Goal: Information Seeking & Learning: Learn about a topic

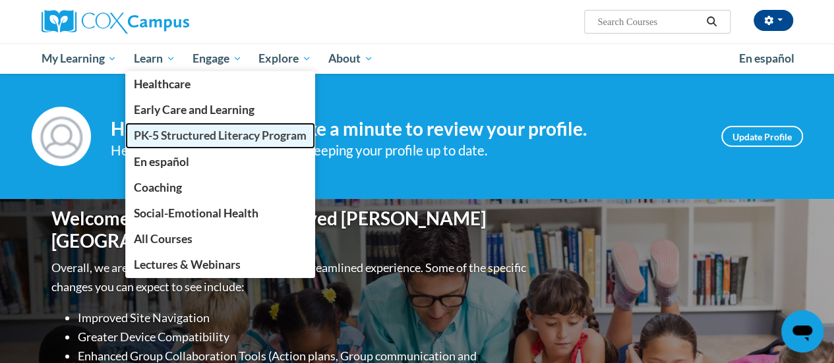
click at [175, 131] on span "PK-5 Structured Literacy Program" at bounding box center [220, 136] width 173 height 14
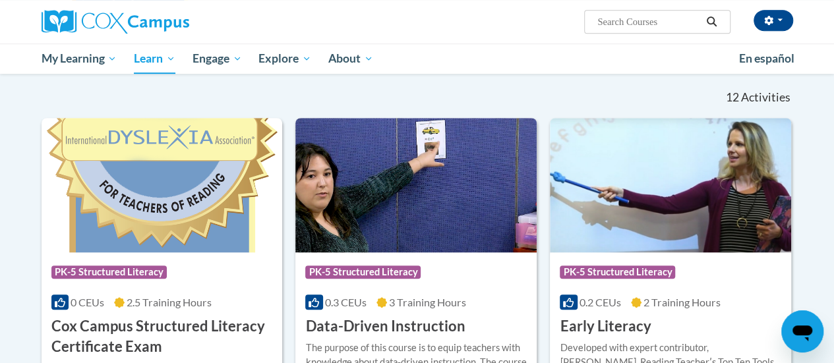
scroll to position [474, 0]
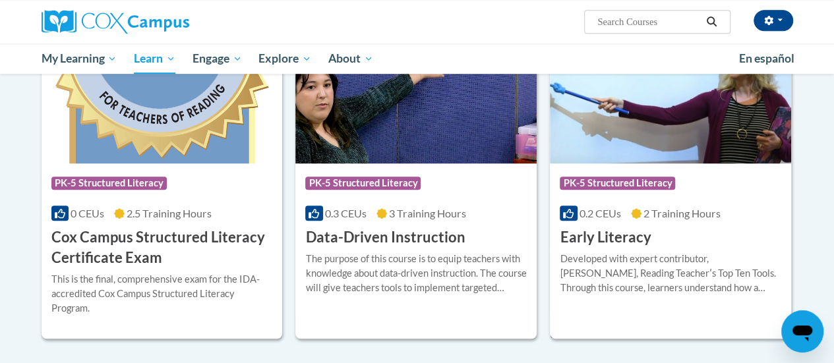
click at [651, 192] on span "PK-5 Structured Literacy" at bounding box center [619, 185] width 119 height 16
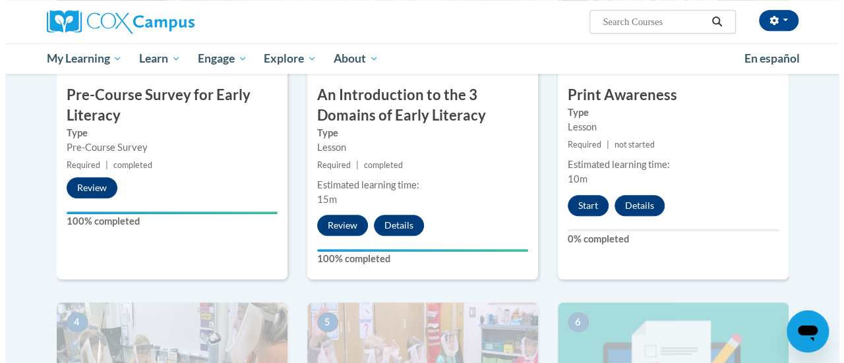
scroll to position [406, 0]
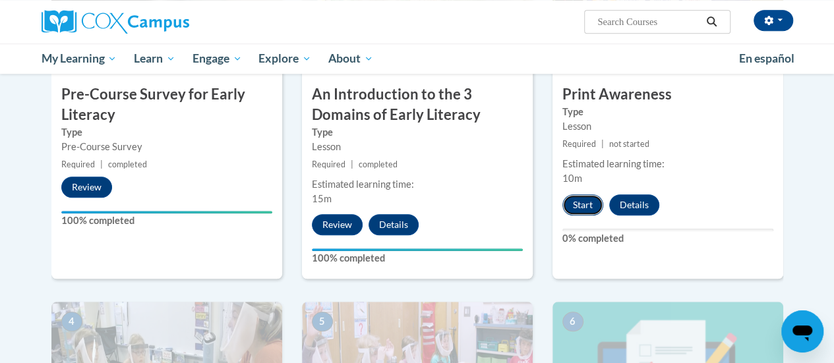
click at [583, 198] on button "Start" at bounding box center [582, 204] width 41 height 21
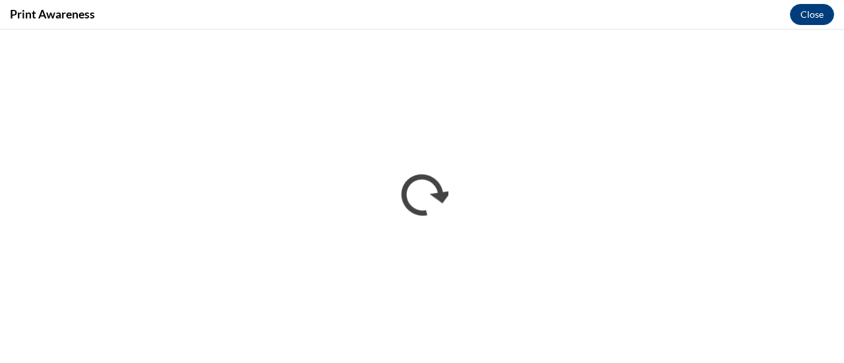
scroll to position [0, 0]
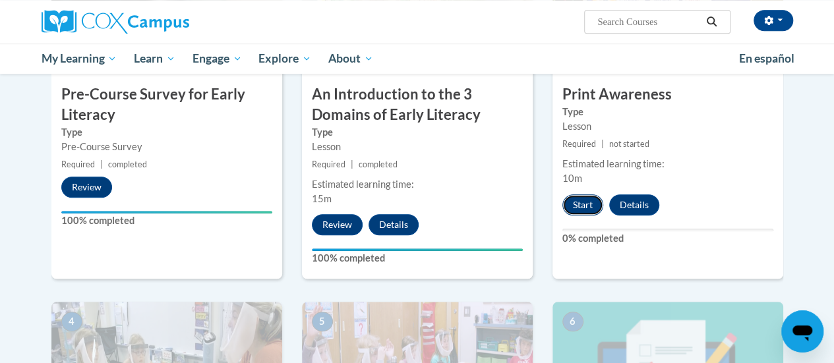
click at [592, 197] on button "Start" at bounding box center [582, 204] width 41 height 21
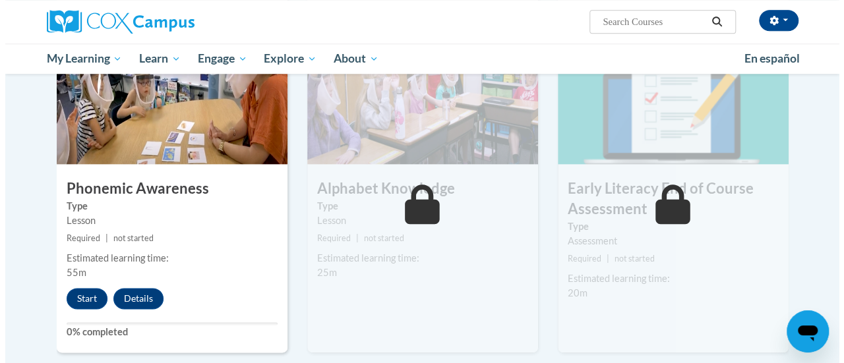
scroll to position [672, 0]
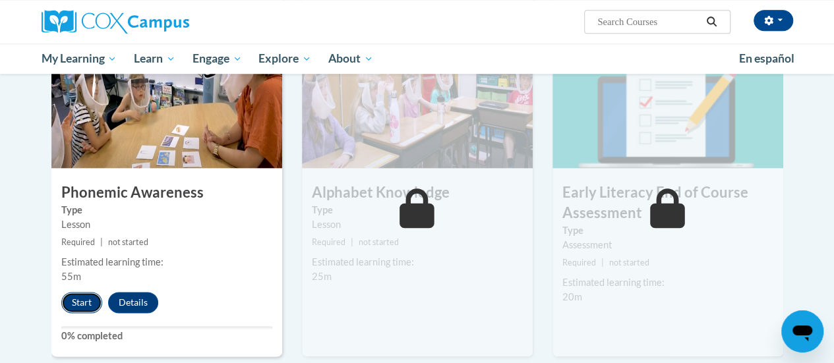
click at [83, 298] on button "Start" at bounding box center [81, 302] width 41 height 21
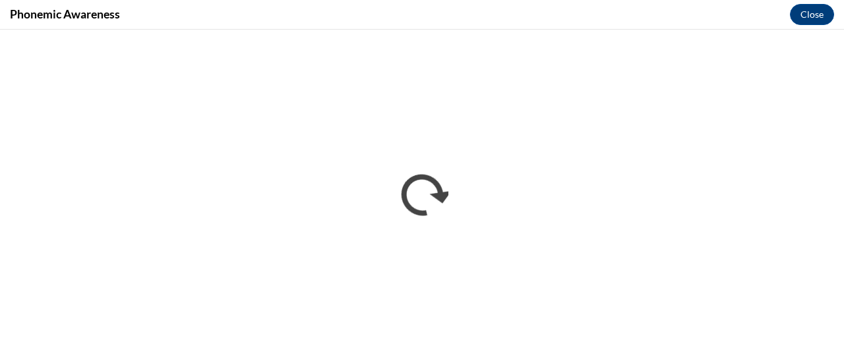
scroll to position [0, 0]
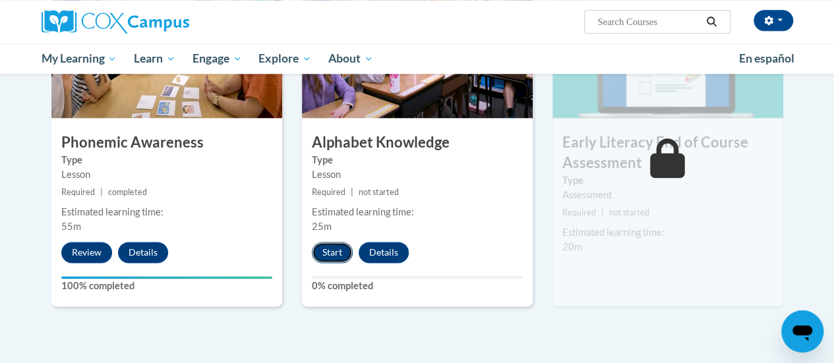
click at [324, 252] on button "Start" at bounding box center [332, 252] width 41 height 21
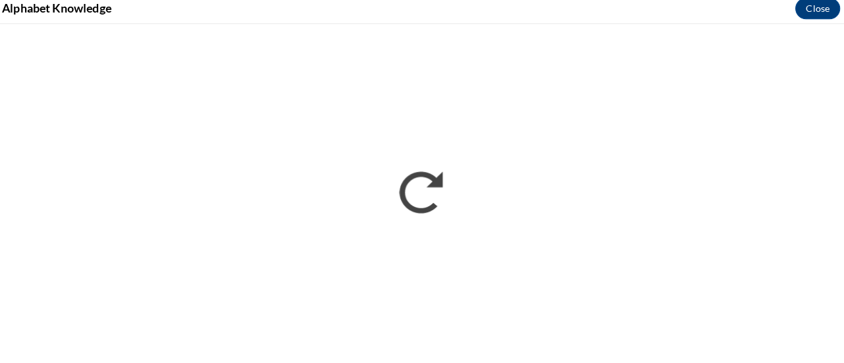
scroll to position [719, 0]
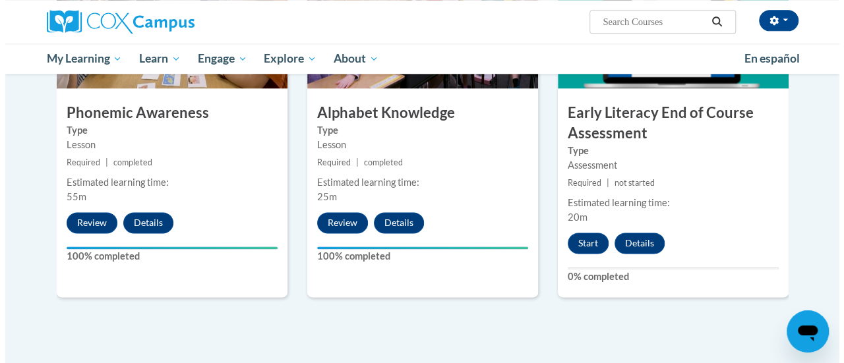
scroll to position [753, 0]
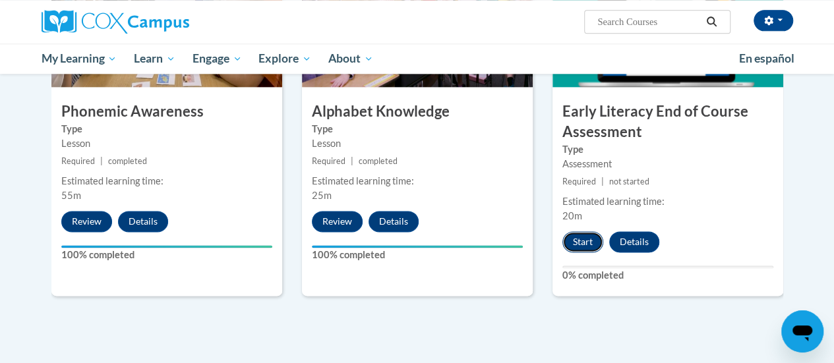
click at [576, 233] on button "Start" at bounding box center [582, 241] width 41 height 21
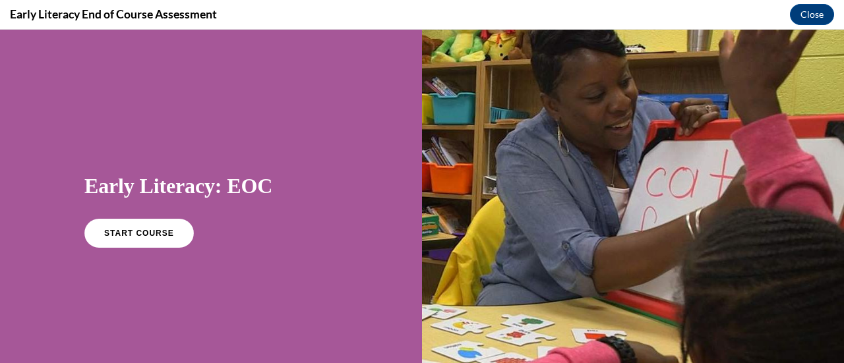
scroll to position [0, 0]
click at [135, 229] on span "START COURSE" at bounding box center [138, 234] width 73 height 10
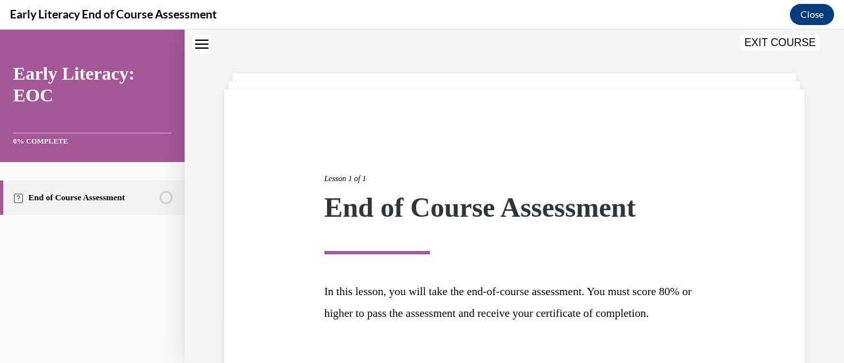
scroll to position [154, 0]
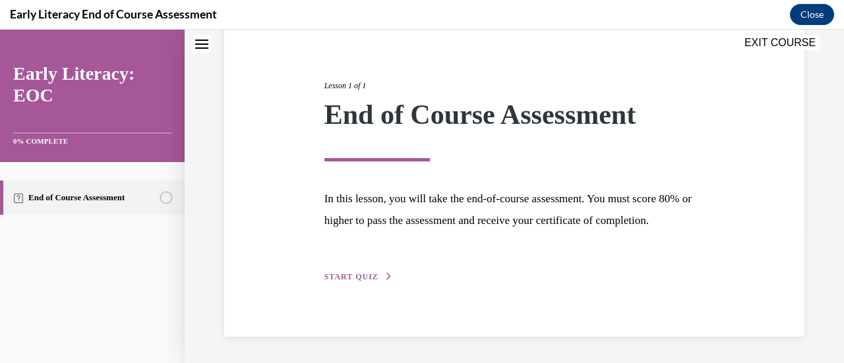
click at [339, 276] on span "START QUIZ" at bounding box center [351, 276] width 54 height 9
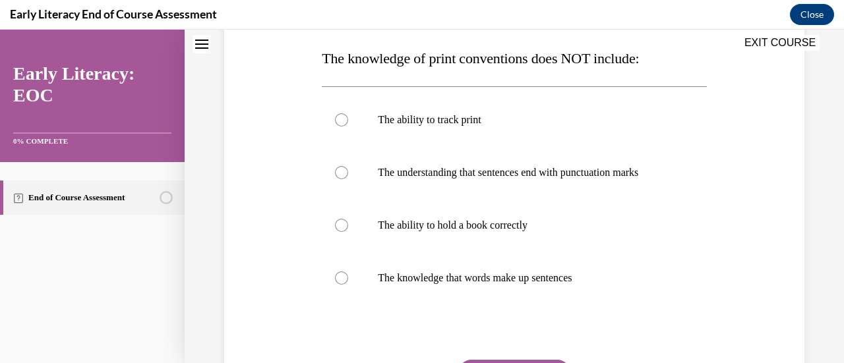
scroll to position [208, 0]
click at [340, 116] on div at bounding box center [341, 119] width 13 height 13
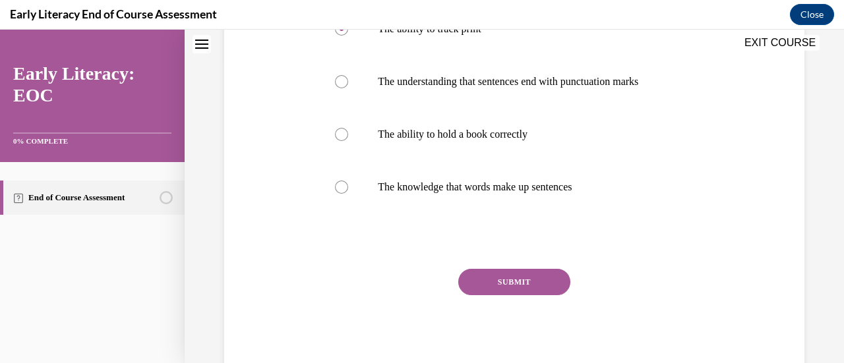
click at [512, 280] on button "SUBMIT" at bounding box center [514, 282] width 112 height 26
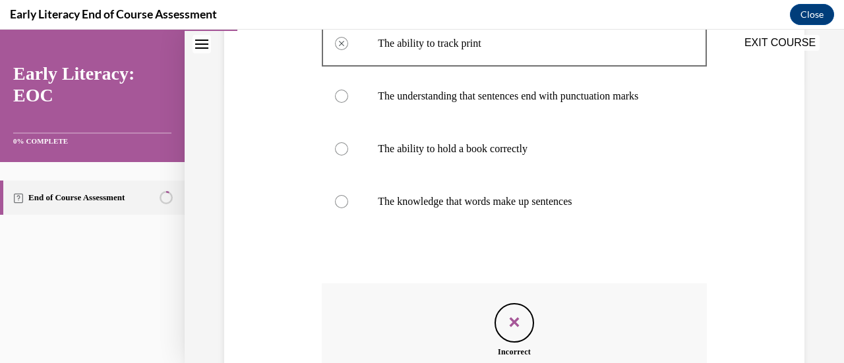
scroll to position [291, 0]
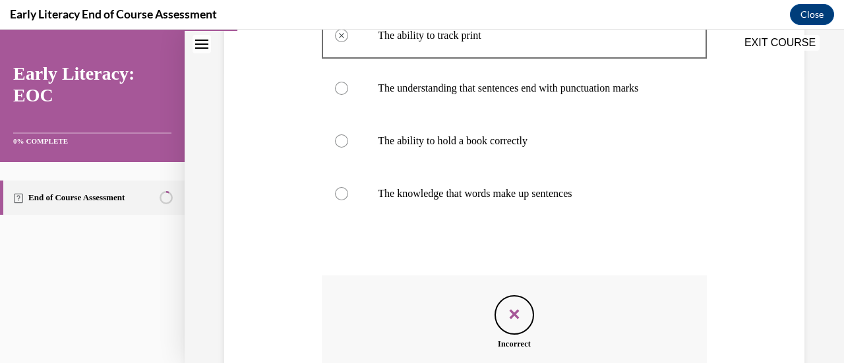
click at [504, 313] on icon "Feedback" at bounding box center [514, 315] width 20 height 20
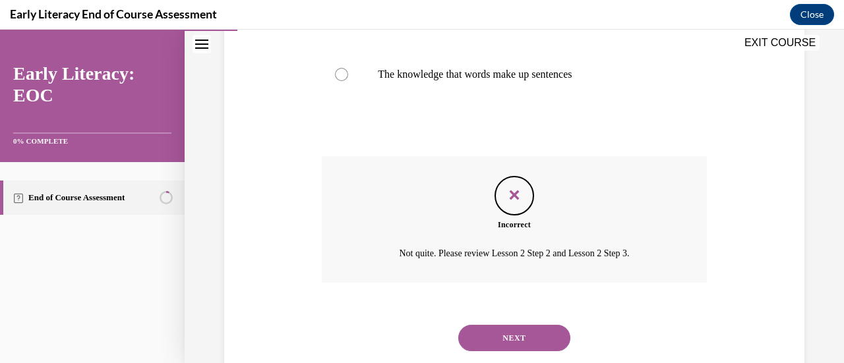
scroll to position [411, 0]
click at [498, 336] on button "NEXT" at bounding box center [514, 337] width 112 height 26
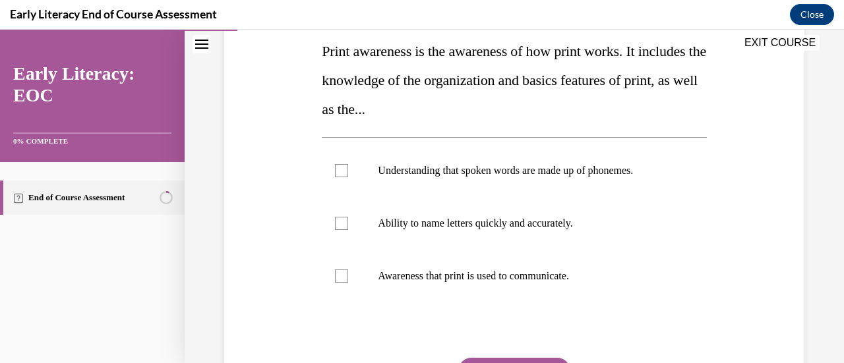
scroll to position [215, 0]
click at [340, 276] on div at bounding box center [341, 275] width 13 height 13
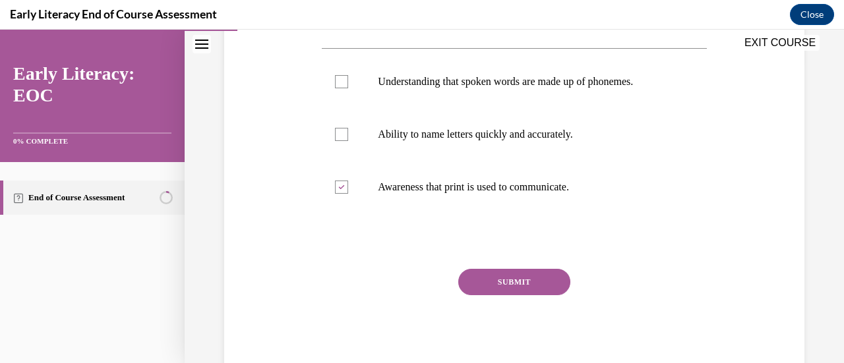
click at [501, 282] on button "SUBMIT" at bounding box center [514, 282] width 112 height 26
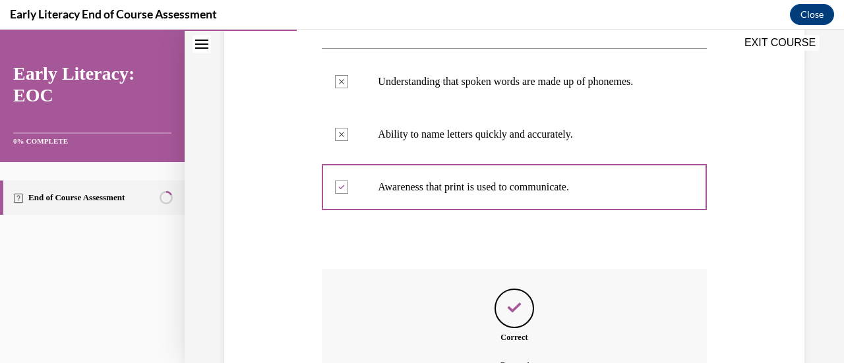
scroll to position [450, 0]
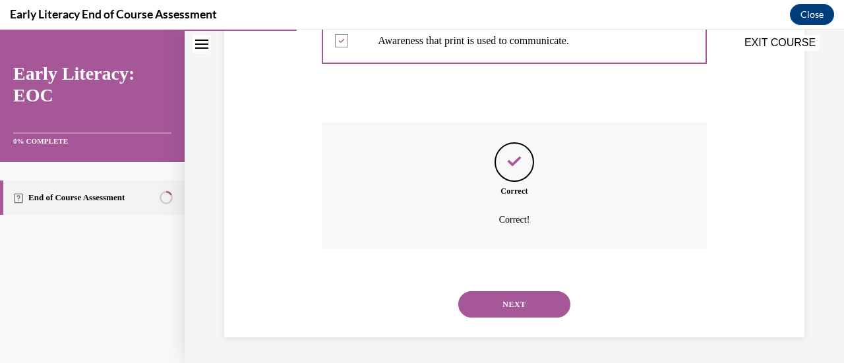
click at [504, 302] on button "NEXT" at bounding box center [514, 304] width 112 height 26
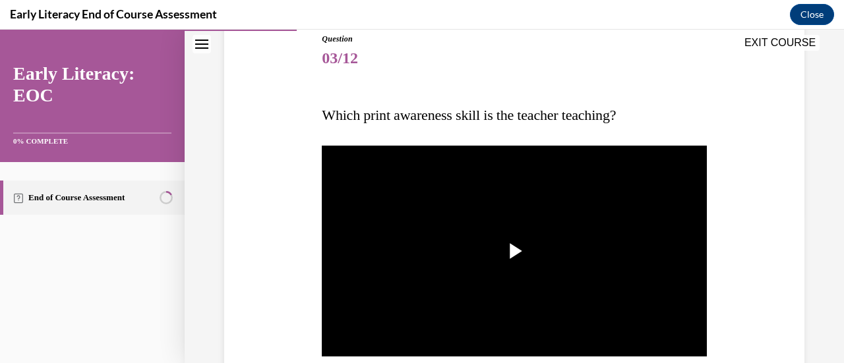
scroll to position [171, 0]
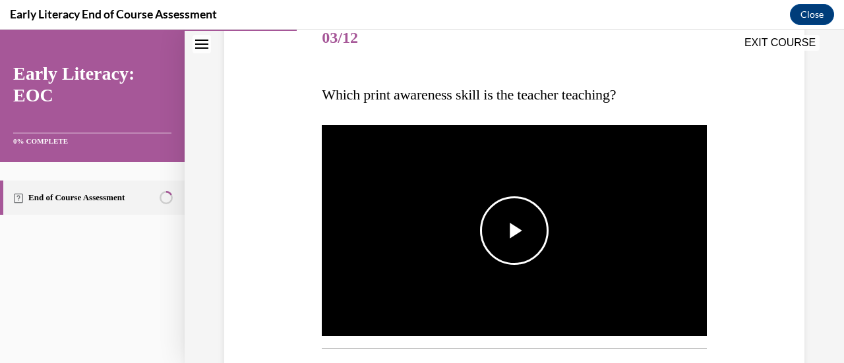
click at [514, 231] on span "Video player" at bounding box center [514, 231] width 0 height 0
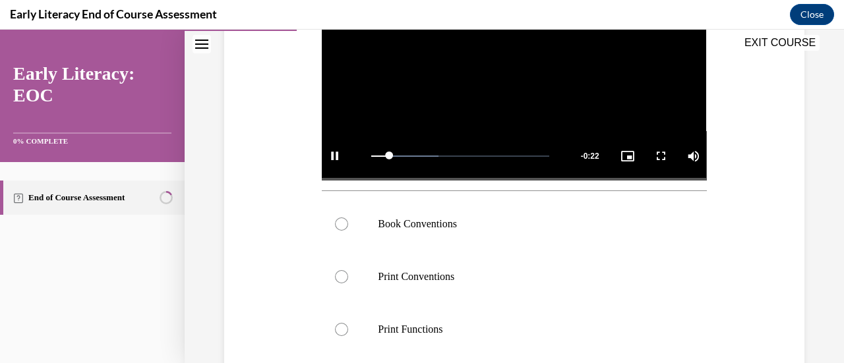
scroll to position [369, 0]
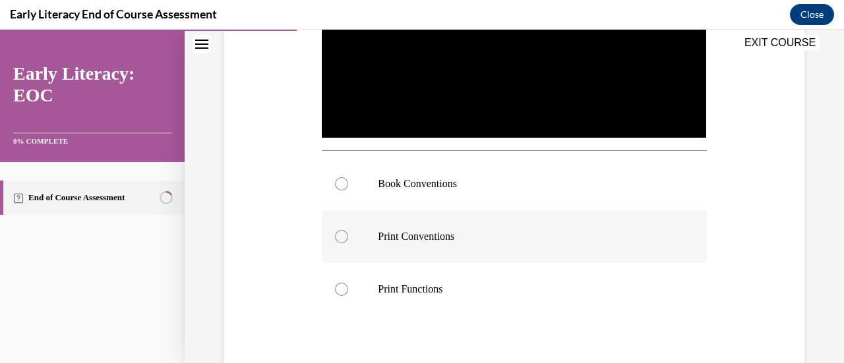
click at [341, 234] on div at bounding box center [341, 236] width 13 height 13
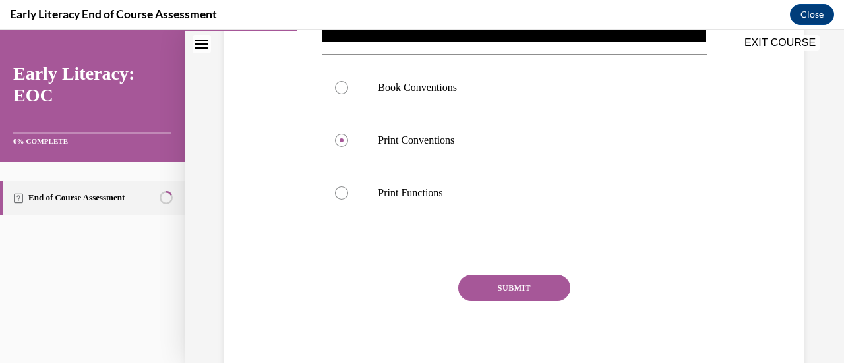
scroll to position [466, 0]
click at [345, 86] on div at bounding box center [341, 86] width 13 height 13
click at [491, 285] on button "SUBMIT" at bounding box center [514, 287] width 112 height 26
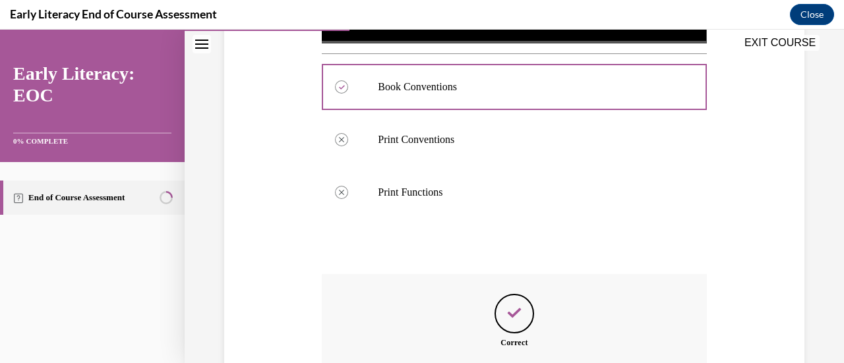
scroll to position [614, 0]
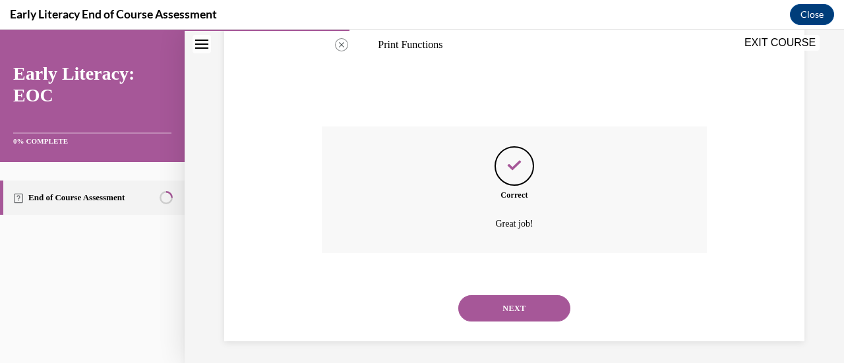
click at [506, 304] on button "NEXT" at bounding box center [514, 308] width 112 height 26
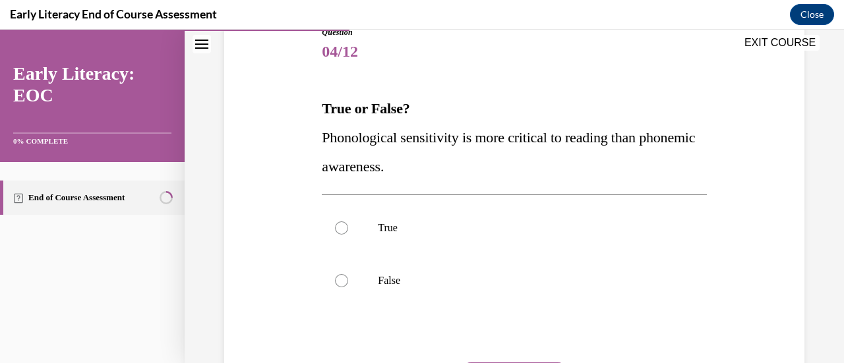
scroll to position [158, 0]
click at [340, 280] on div at bounding box center [341, 280] width 13 height 13
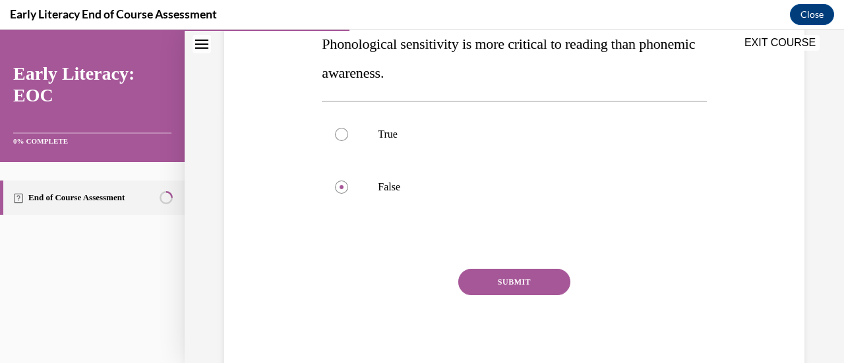
click at [519, 287] on button "SUBMIT" at bounding box center [514, 282] width 112 height 26
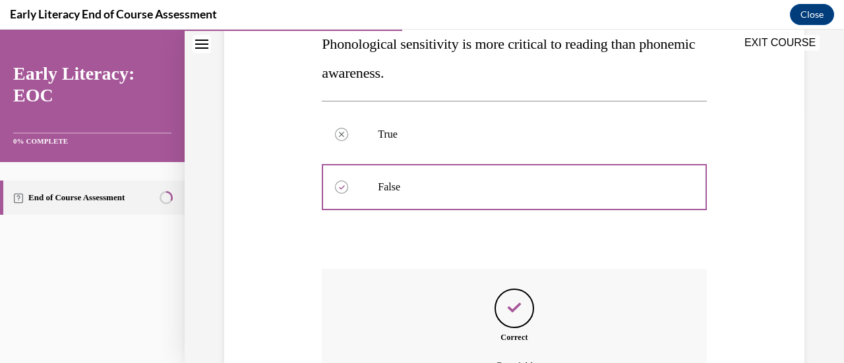
scroll to position [397, 0]
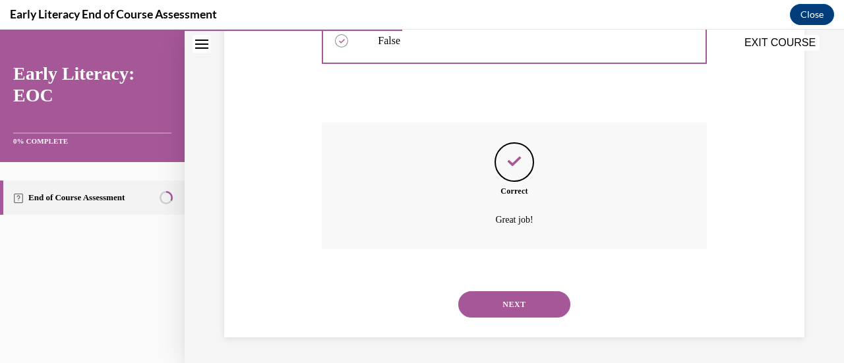
click at [500, 302] on button "NEXT" at bounding box center [514, 304] width 112 height 26
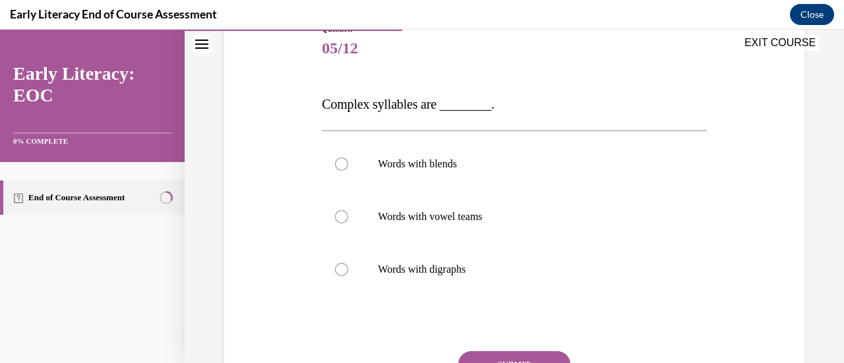
scroll to position [164, 0]
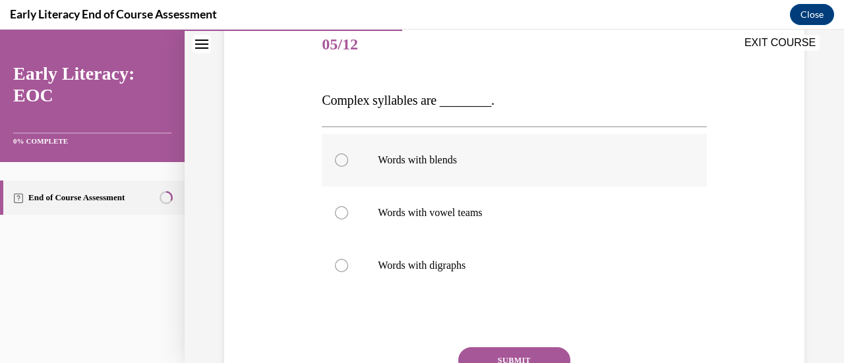
click at [345, 160] on div at bounding box center [341, 160] width 13 height 13
click at [513, 351] on button "SUBMIT" at bounding box center [514, 360] width 112 height 26
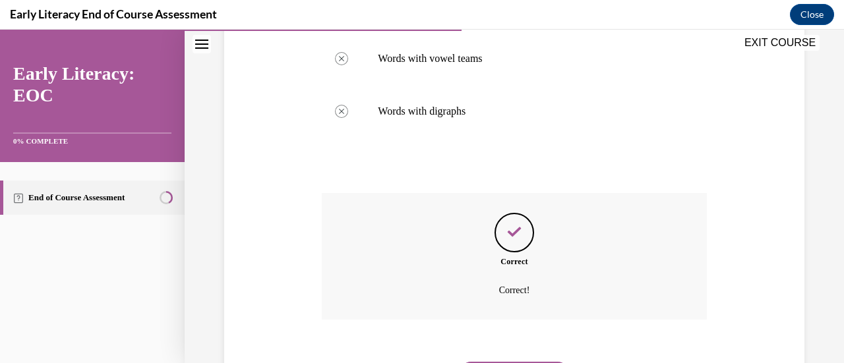
scroll to position [389, 0]
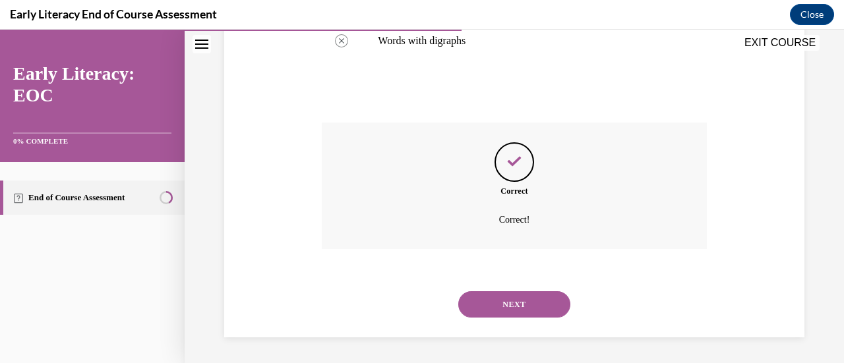
click at [503, 301] on button "NEXT" at bounding box center [514, 304] width 112 height 26
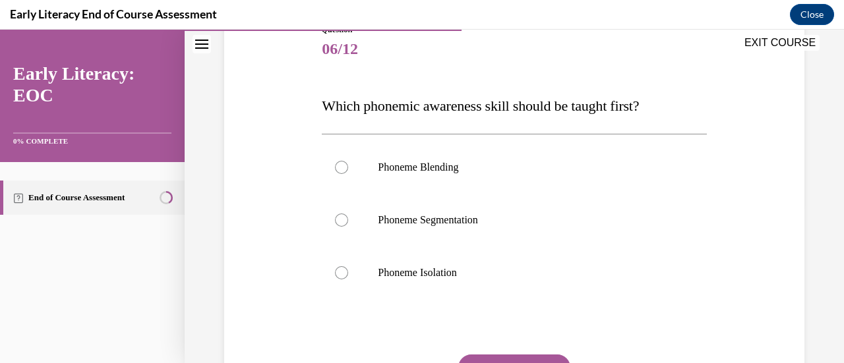
scroll to position [165, 0]
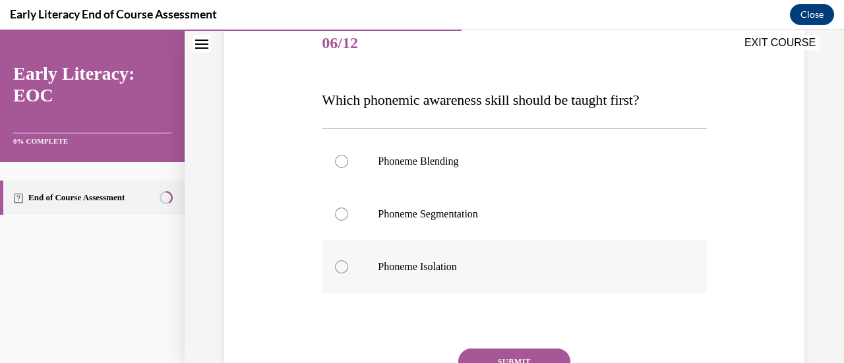
click at [338, 267] on div at bounding box center [341, 266] width 13 height 13
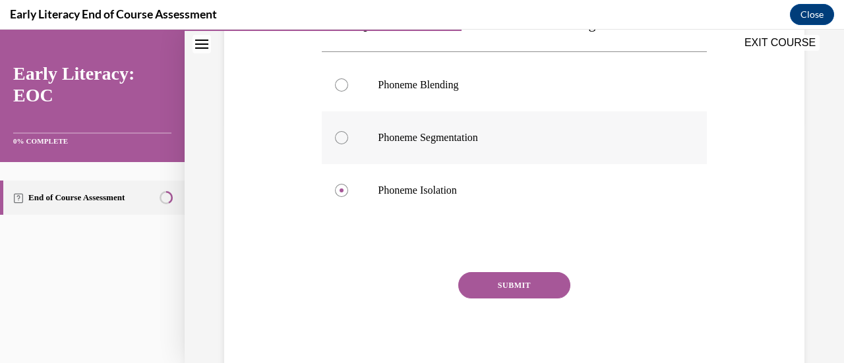
scroll to position [245, 0]
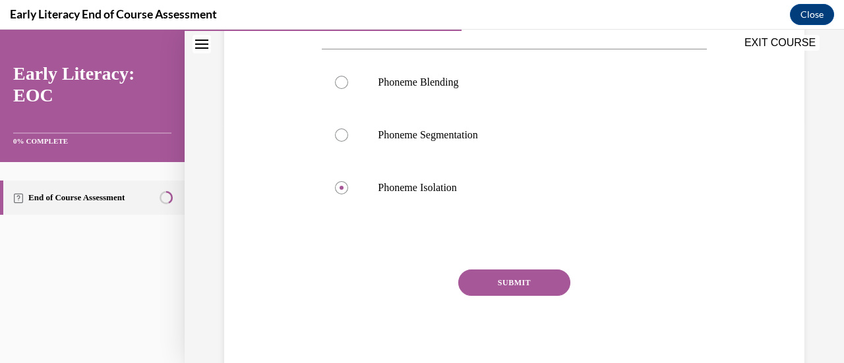
click at [498, 282] on button "SUBMIT" at bounding box center [514, 283] width 112 height 26
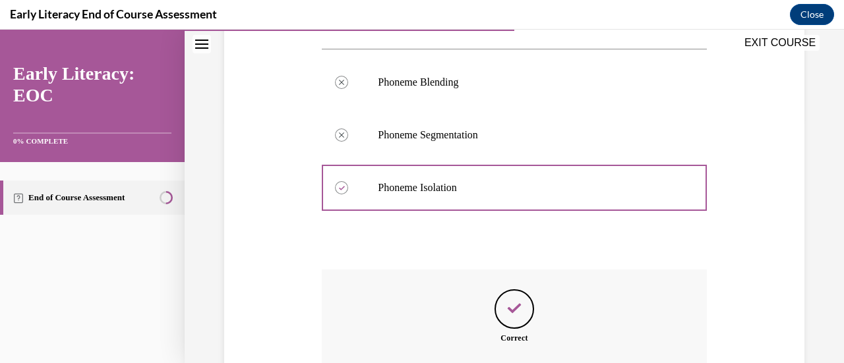
scroll to position [392, 0]
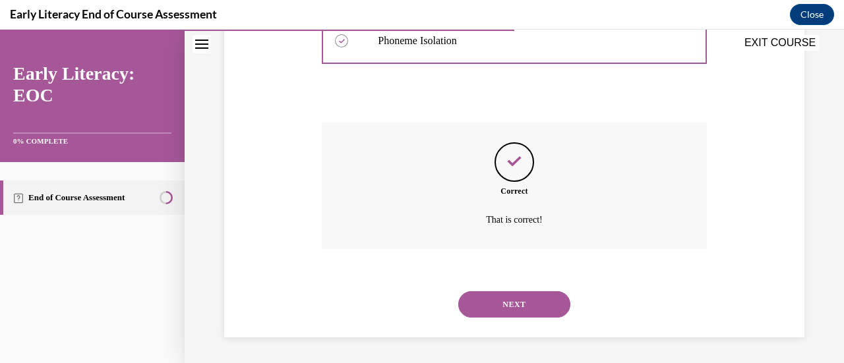
click at [502, 303] on button "NEXT" at bounding box center [514, 304] width 112 height 26
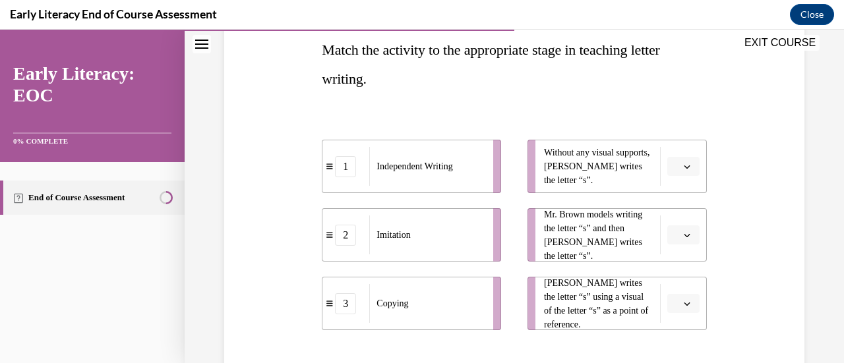
scroll to position [215, 0]
click at [682, 169] on span "button" at bounding box center [686, 167] width 9 height 9
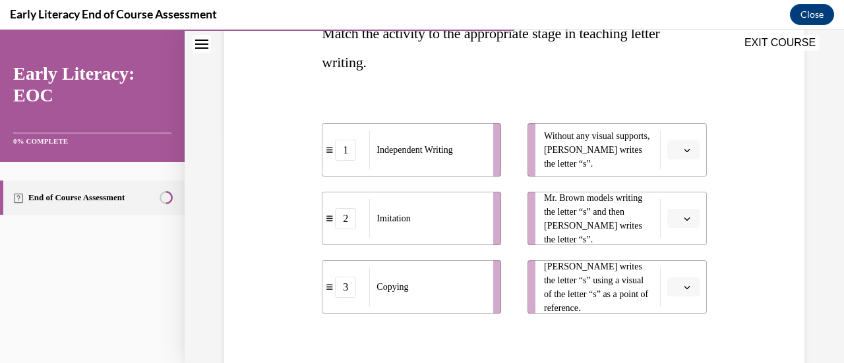
scroll to position [233, 0]
click at [684, 285] on icon "button" at bounding box center [687, 286] width 7 height 7
click at [674, 254] on div "3" at bounding box center [673, 257] width 32 height 26
click at [683, 143] on button "button" at bounding box center [683, 150] width 32 height 20
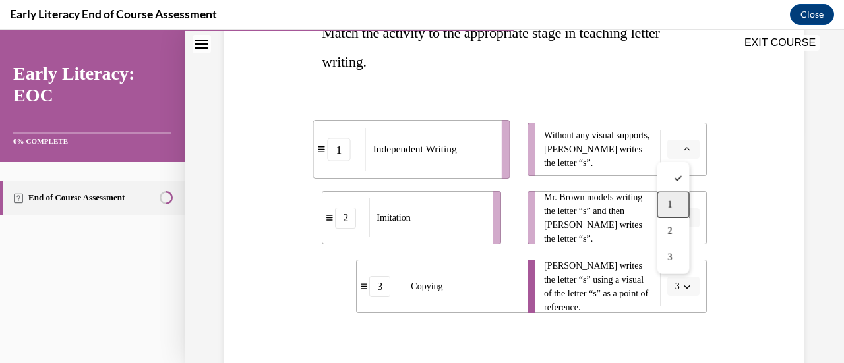
click at [672, 200] on span "1" at bounding box center [669, 205] width 5 height 11
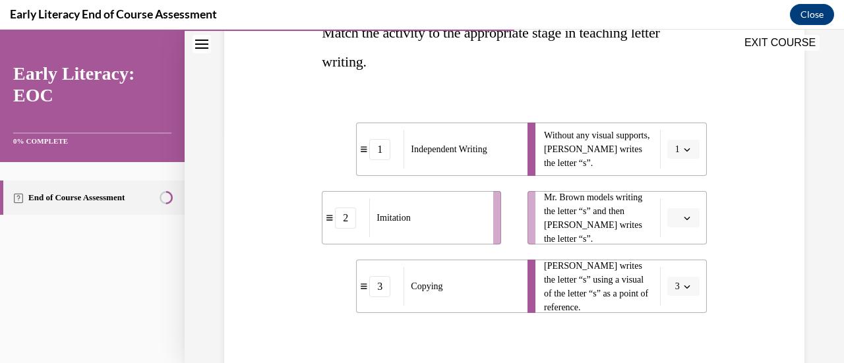
click at [682, 220] on span "button" at bounding box center [686, 218] width 9 height 9
click at [667, 303] on span "2" at bounding box center [669, 300] width 5 height 11
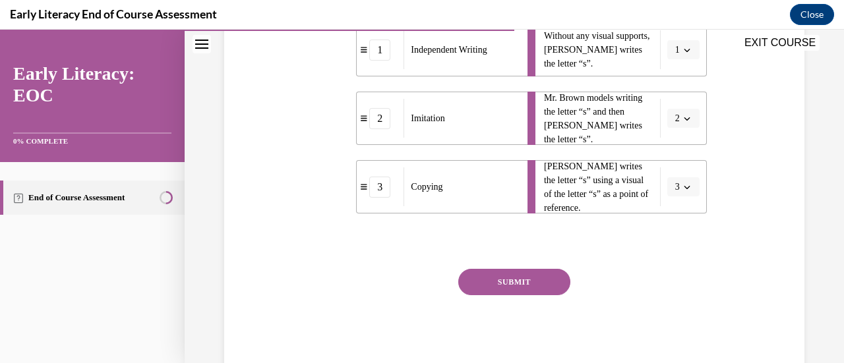
click at [525, 290] on button "SUBMIT" at bounding box center [514, 282] width 112 height 26
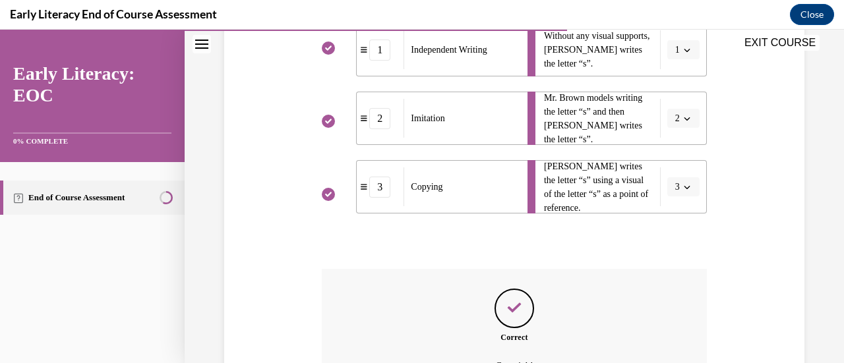
scroll to position [479, 0]
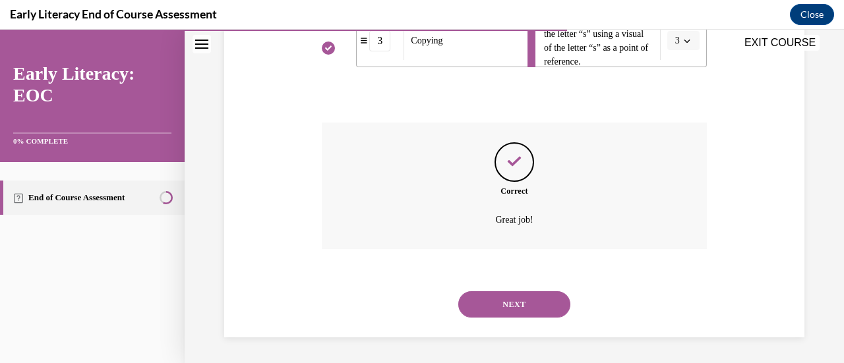
click at [520, 298] on button "NEXT" at bounding box center [514, 304] width 112 height 26
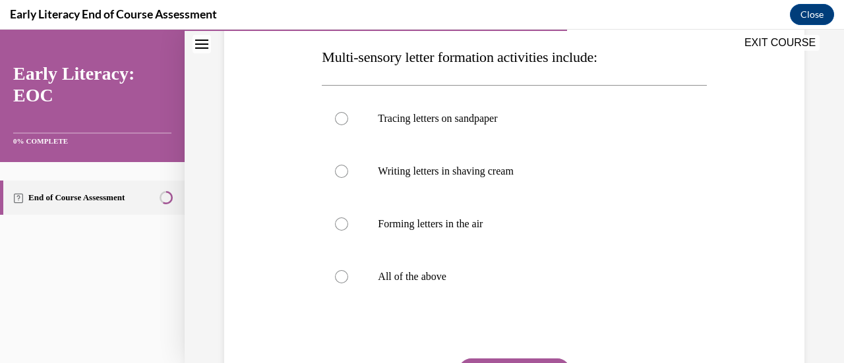
scroll to position [209, 0]
click at [336, 270] on div at bounding box center [341, 276] width 13 height 13
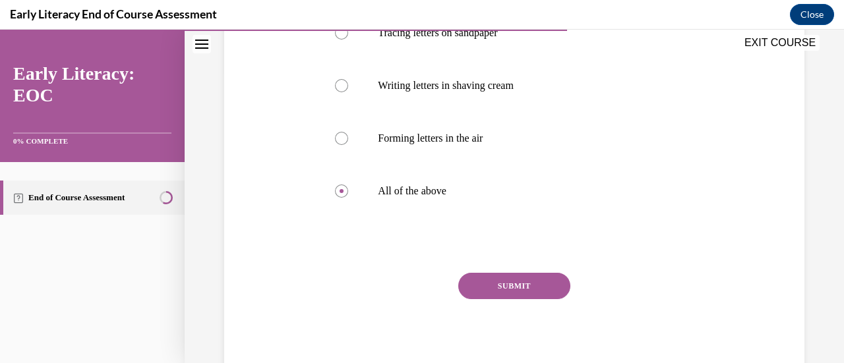
scroll to position [295, 0]
click at [504, 284] on button "SUBMIT" at bounding box center [514, 285] width 112 height 26
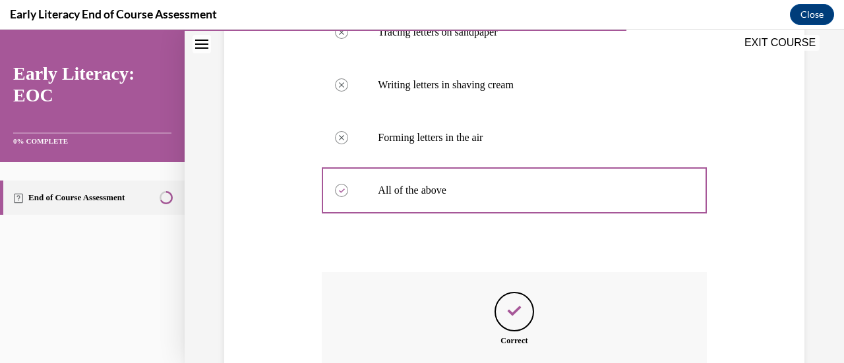
scroll to position [438, 0]
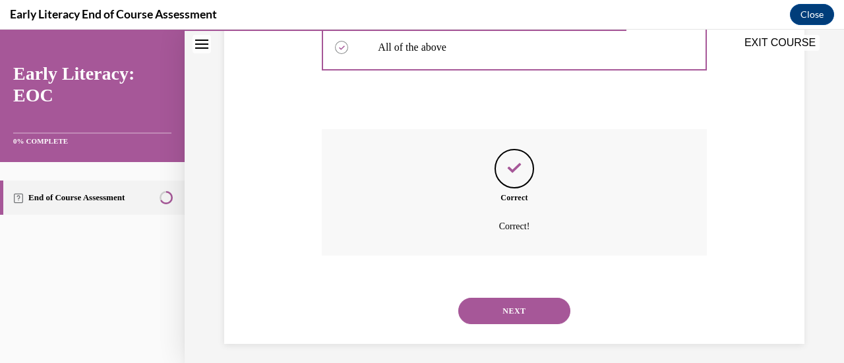
click at [515, 304] on button "NEXT" at bounding box center [514, 311] width 112 height 26
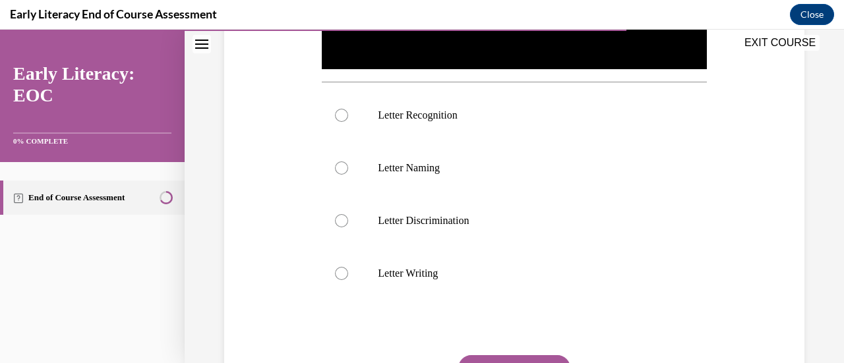
scroll to position [40, 0]
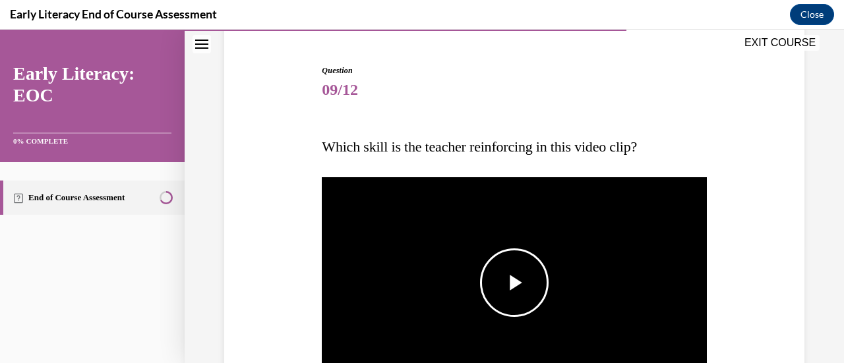
click at [514, 283] on span "Video player" at bounding box center [514, 283] width 0 height 0
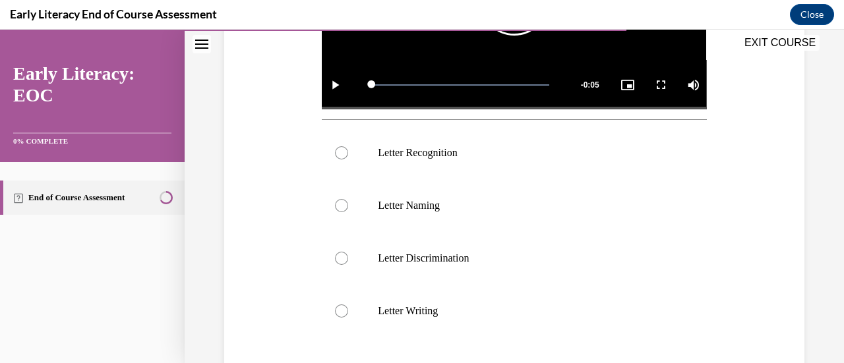
scroll to position [413, 0]
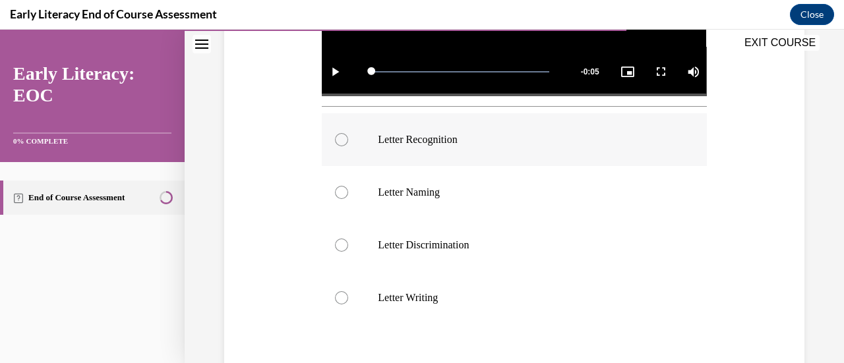
click at [340, 134] on div at bounding box center [341, 139] width 13 height 13
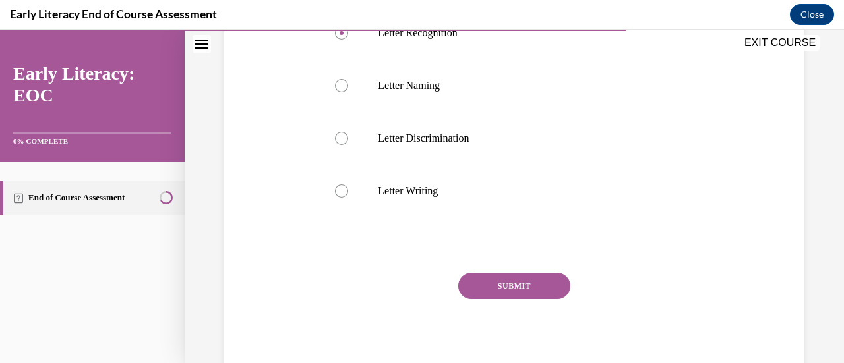
click at [501, 282] on button "SUBMIT" at bounding box center [514, 286] width 112 height 26
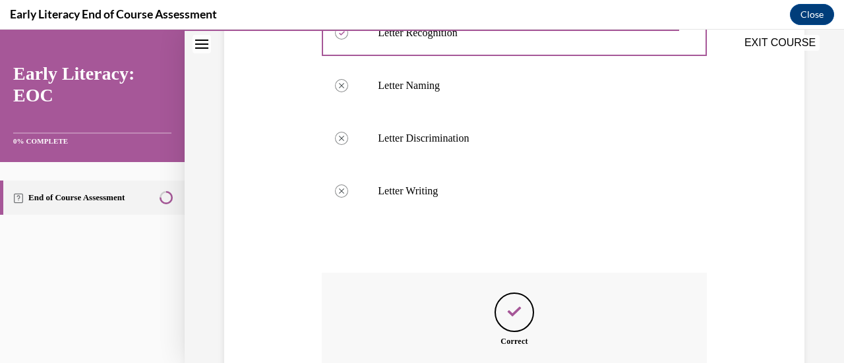
scroll to position [667, 0]
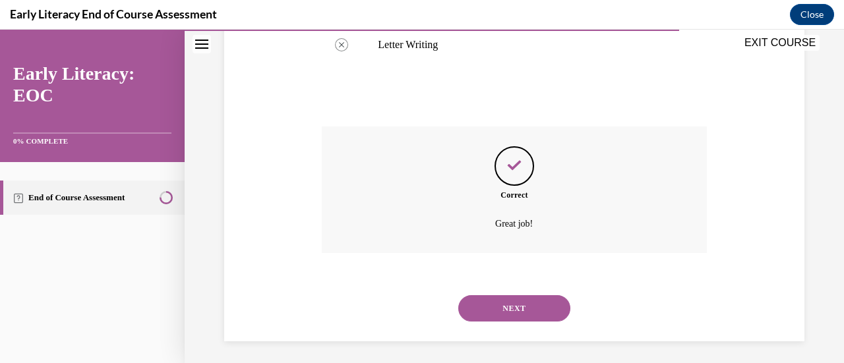
click at [496, 299] on button "NEXT" at bounding box center [514, 308] width 112 height 26
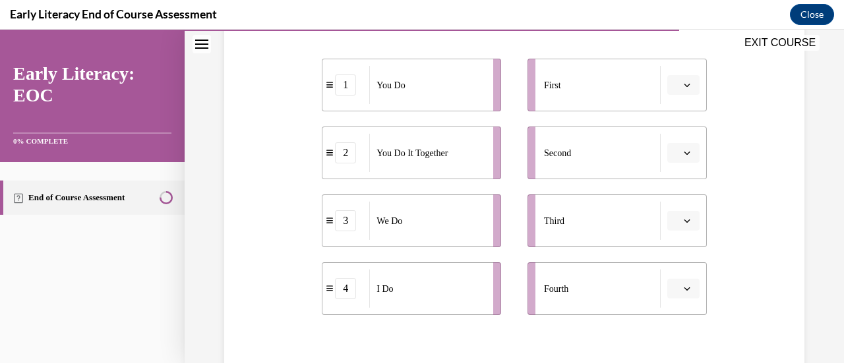
scroll to position [268, 0]
click at [350, 297] on div "4" at bounding box center [345, 288] width 21 height 21
click at [684, 81] on icon "button" at bounding box center [687, 84] width 7 height 7
click at [670, 221] on span "4" at bounding box center [669, 219] width 5 height 11
click at [684, 150] on icon "button" at bounding box center [687, 152] width 7 height 7
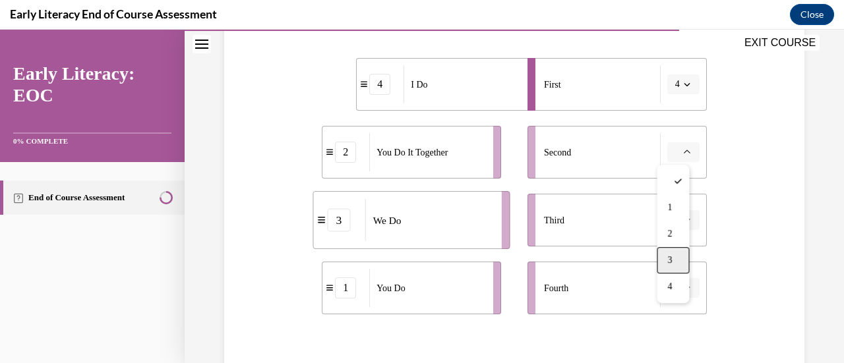
click at [674, 257] on div "3" at bounding box center [673, 260] width 32 height 26
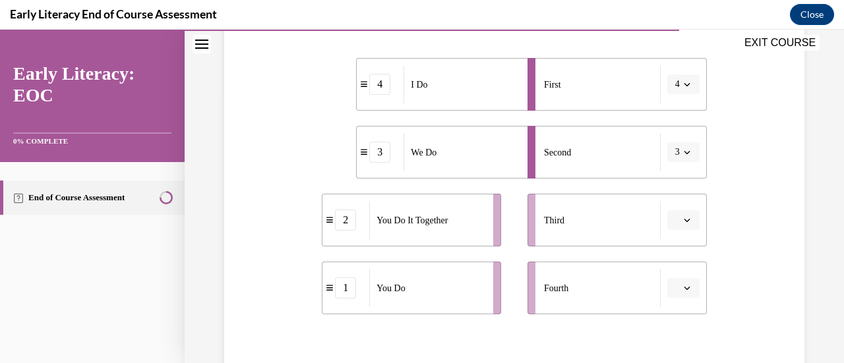
click at [682, 216] on span "button" at bounding box center [686, 220] width 9 height 9
click at [673, 142] on div "2" at bounding box center [673, 138] width 32 height 26
click at [673, 289] on button "button" at bounding box center [683, 288] width 32 height 20
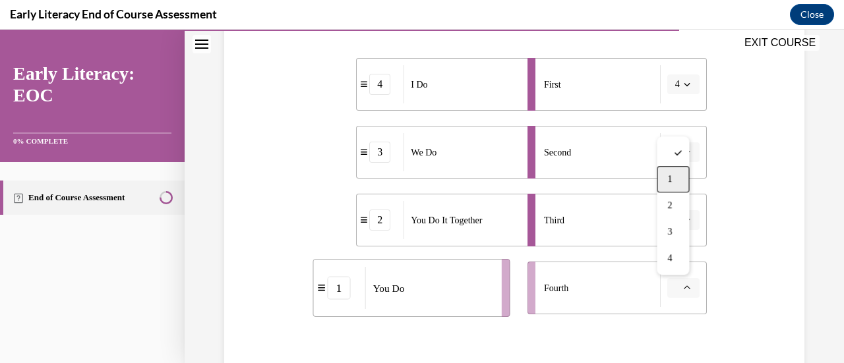
click at [674, 186] on div "1" at bounding box center [673, 179] width 32 height 26
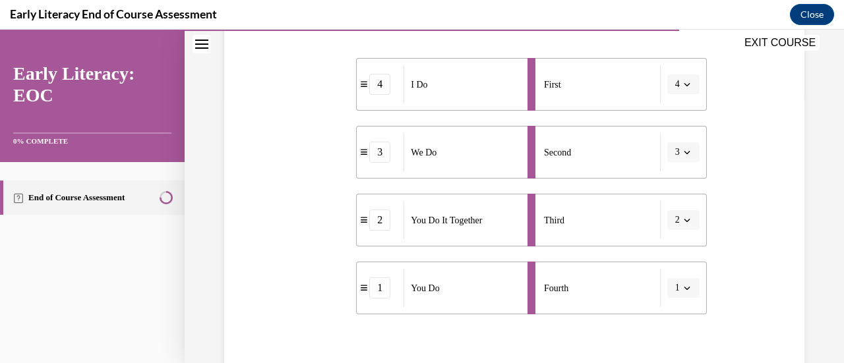
scroll to position [369, 0]
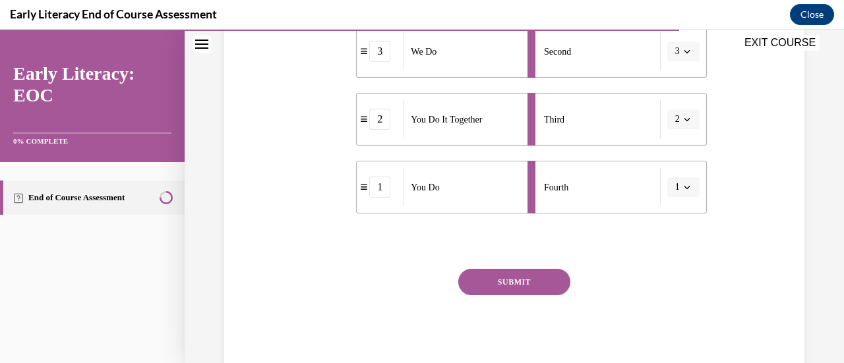
click at [503, 277] on button "SUBMIT" at bounding box center [514, 282] width 112 height 26
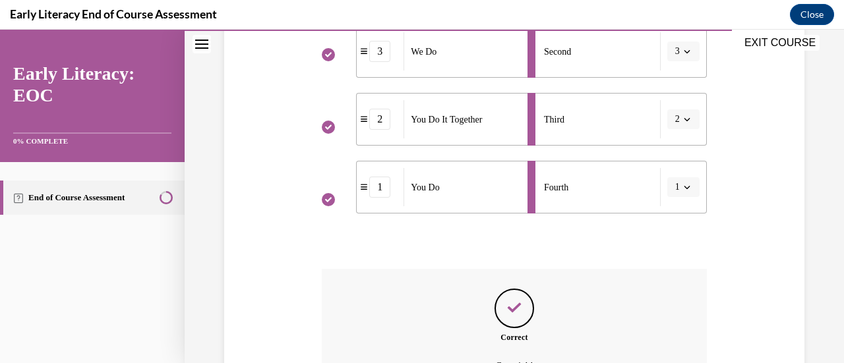
scroll to position [516, 0]
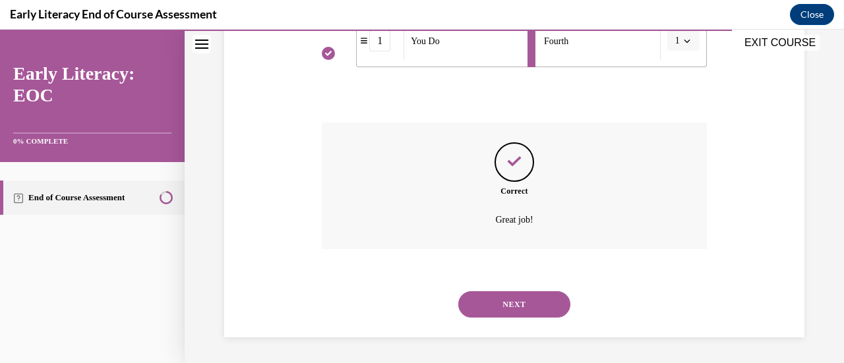
click at [508, 301] on button "NEXT" at bounding box center [514, 304] width 112 height 26
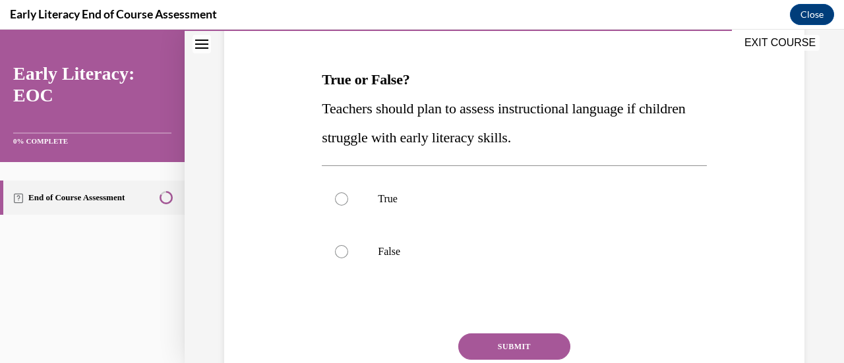
scroll to position [187, 0]
click at [347, 200] on div at bounding box center [514, 198] width 384 height 53
click at [491, 343] on button "SUBMIT" at bounding box center [514, 346] width 112 height 26
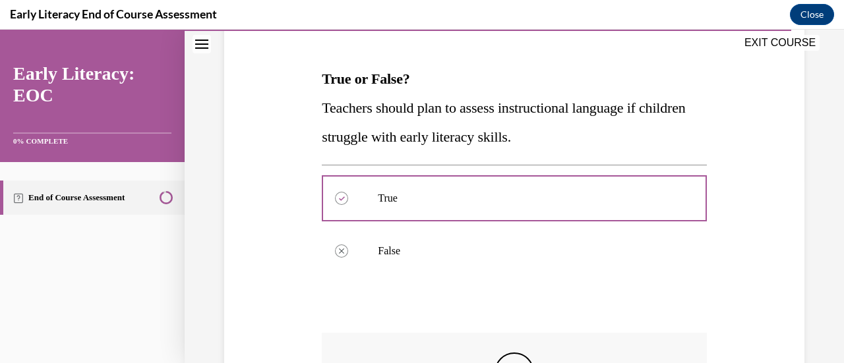
scroll to position [397, 0]
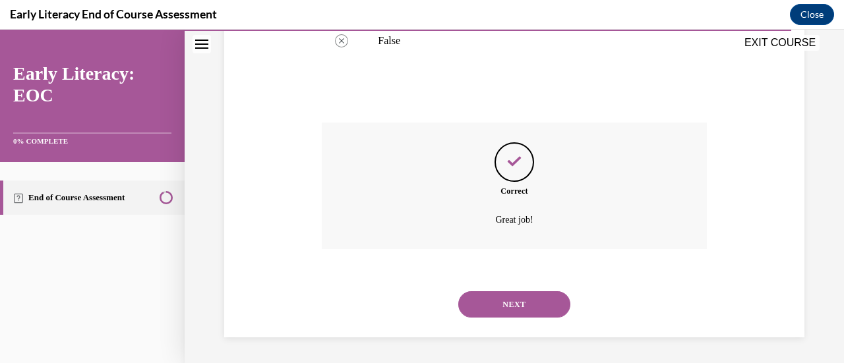
click at [511, 298] on button "NEXT" at bounding box center [514, 304] width 112 height 26
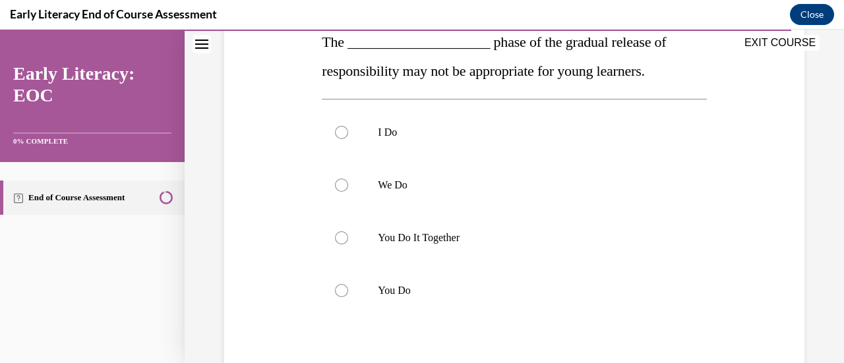
scroll to position [225, 0]
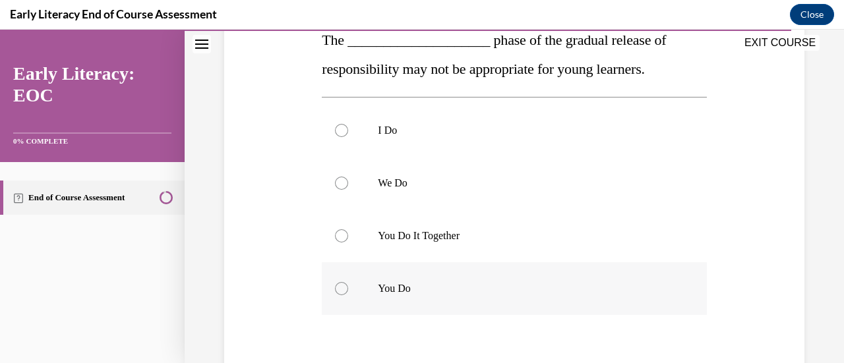
click at [336, 290] on div at bounding box center [341, 288] width 13 height 13
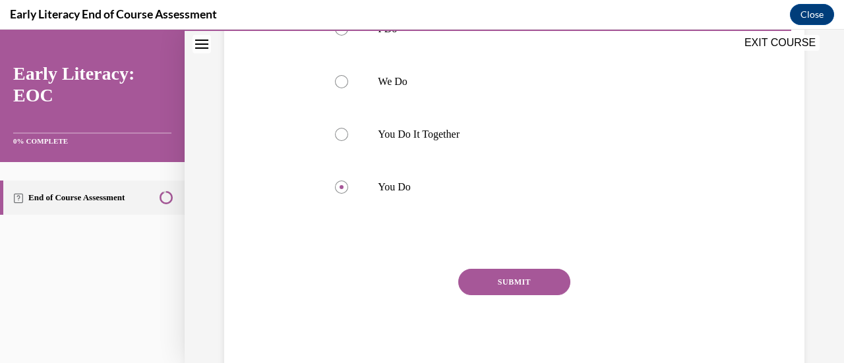
click at [527, 286] on button "SUBMIT" at bounding box center [514, 282] width 112 height 26
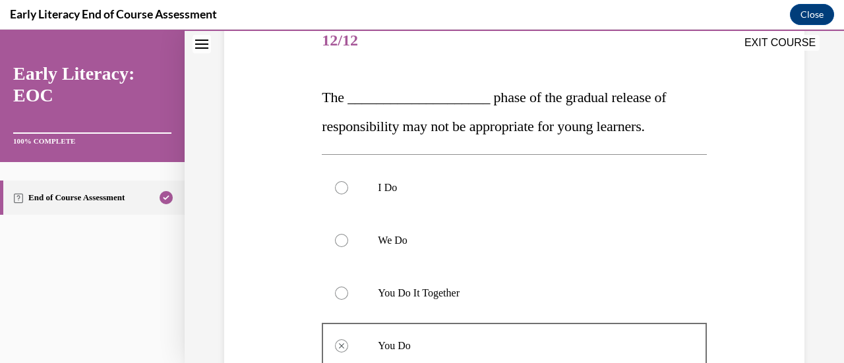
scroll to position [162, 0]
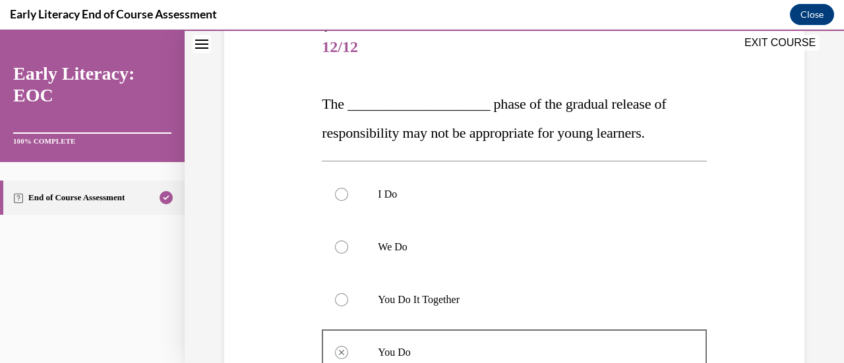
click at [337, 301] on div at bounding box center [341, 299] width 13 height 13
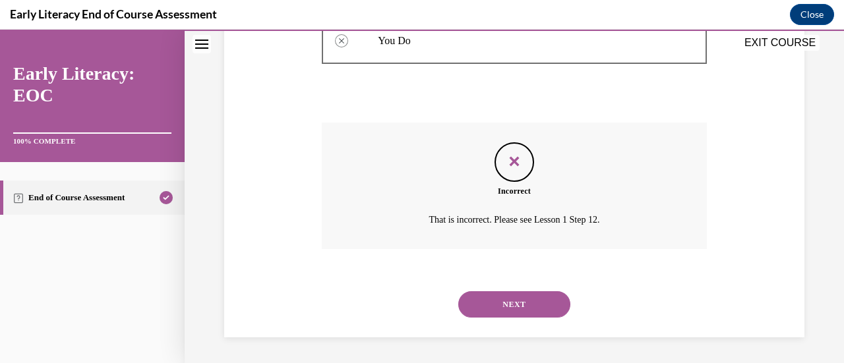
click at [519, 302] on button "NEXT" at bounding box center [514, 304] width 112 height 26
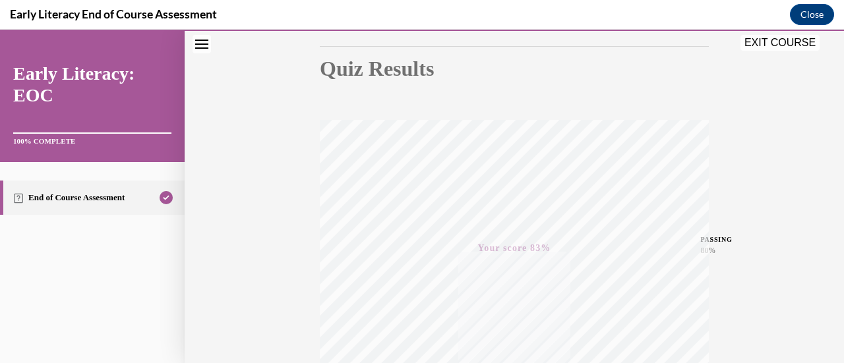
scroll to position [341, 0]
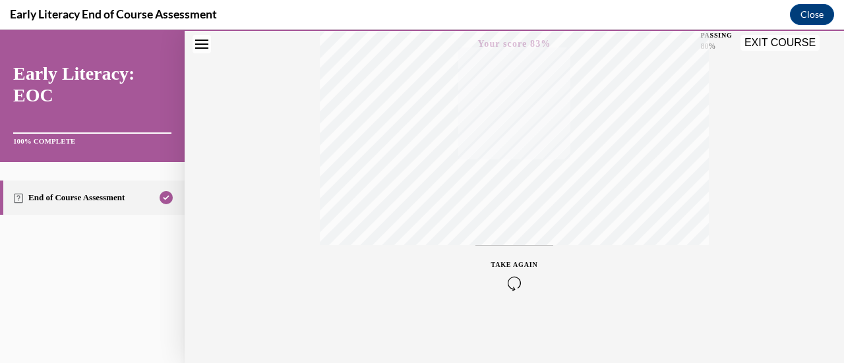
click at [787, 42] on button "EXIT COURSE" at bounding box center [779, 43] width 79 height 16
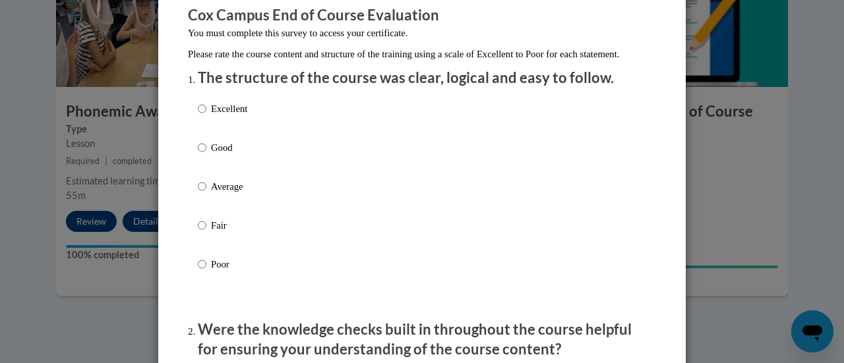
scroll to position [117, 0]
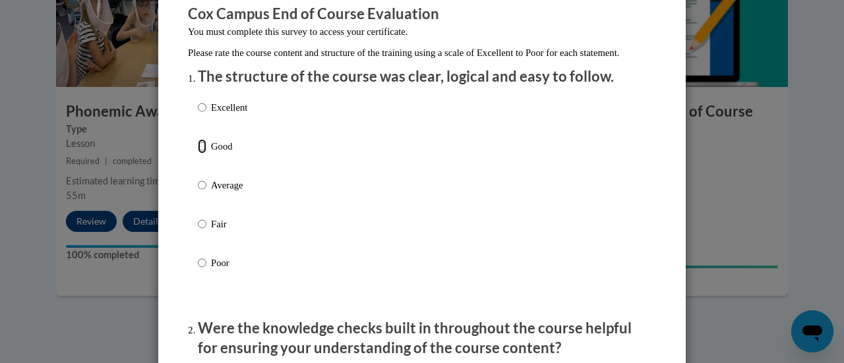
click at [198, 154] on input "Good" at bounding box center [202, 146] width 9 height 15
radio input "true"
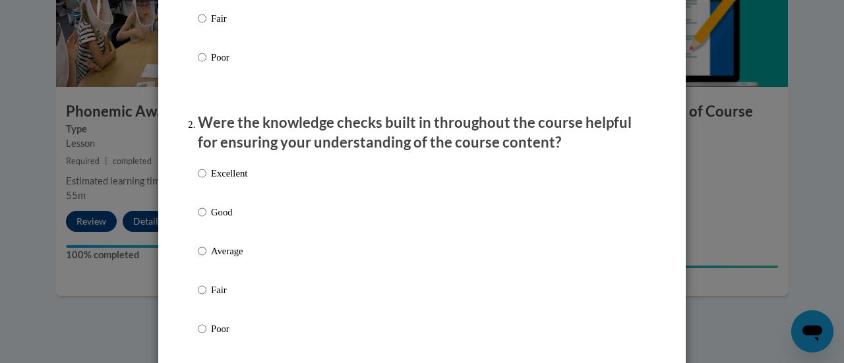
scroll to position [324, 0]
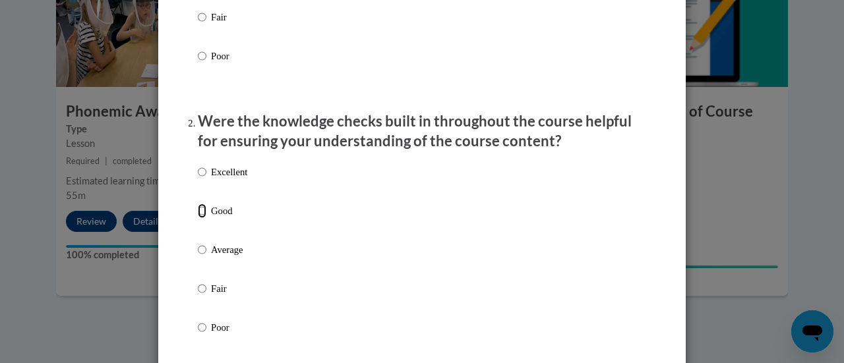
click at [198, 218] on input "Good" at bounding box center [202, 211] width 9 height 15
radio input "true"
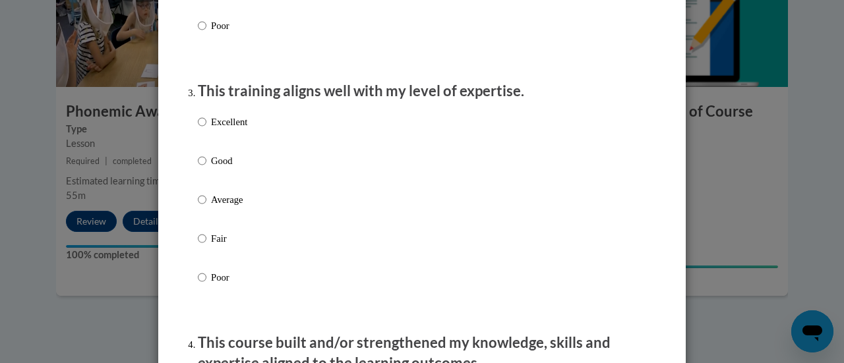
scroll to position [630, 0]
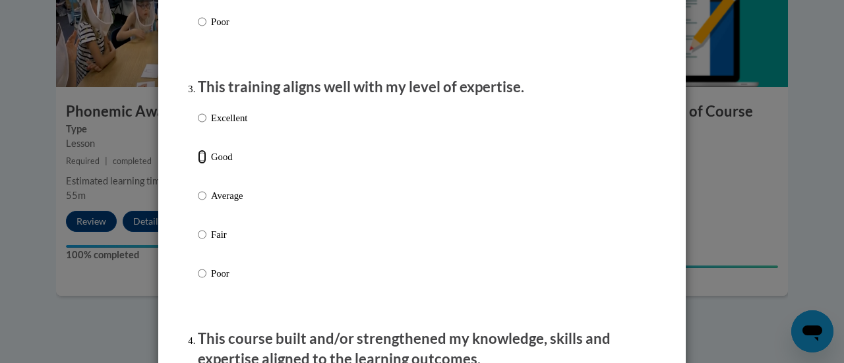
click at [198, 164] on input "Good" at bounding box center [202, 157] width 9 height 15
radio input "true"
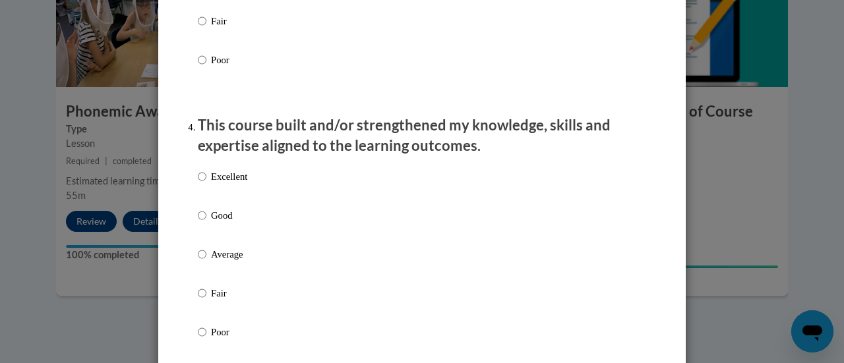
scroll to position [845, 0]
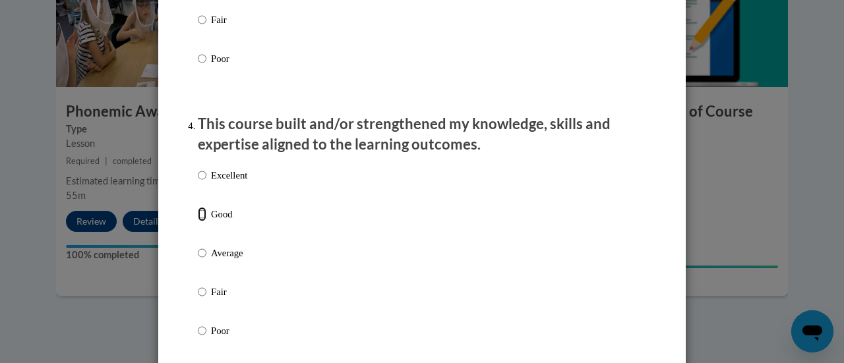
click at [199, 222] on input "Good" at bounding box center [202, 214] width 9 height 15
radio input "true"
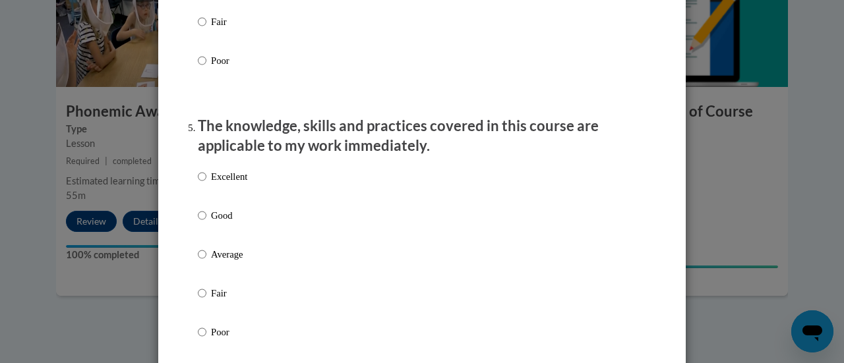
scroll to position [1121, 0]
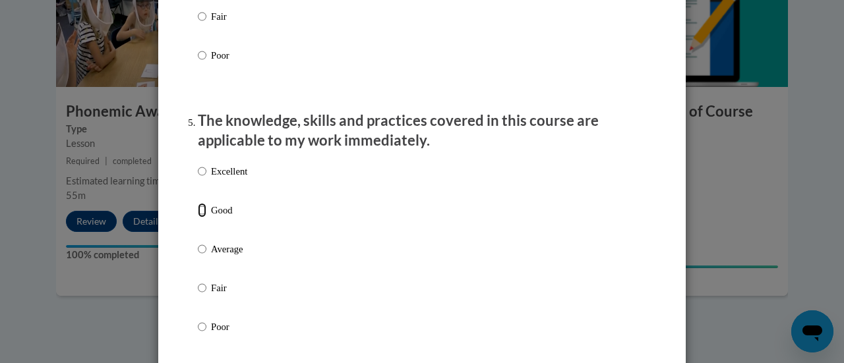
click at [198, 218] on input "Good" at bounding box center [202, 210] width 9 height 15
radio input "true"
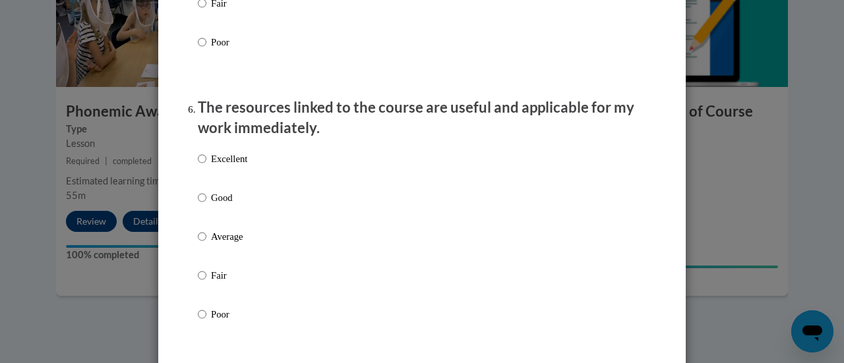
scroll to position [1409, 0]
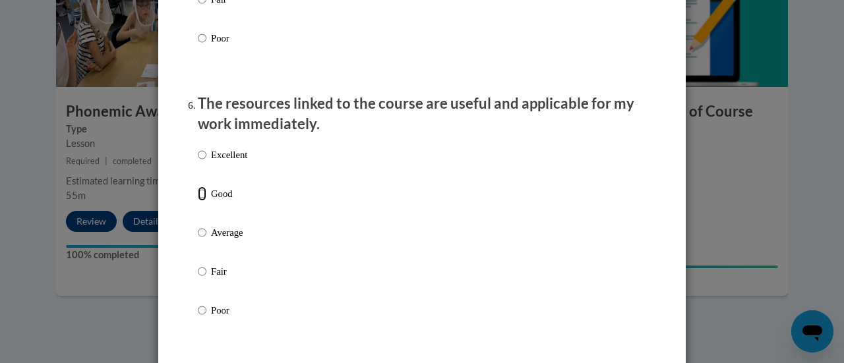
click at [198, 201] on input "Good" at bounding box center [202, 194] width 9 height 15
radio input "true"
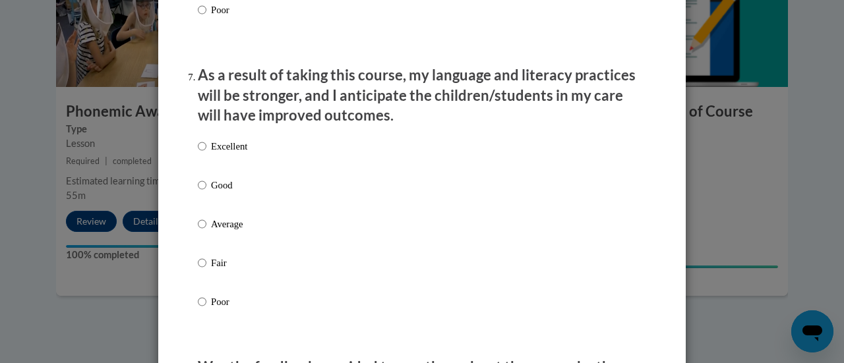
scroll to position [1713, 0]
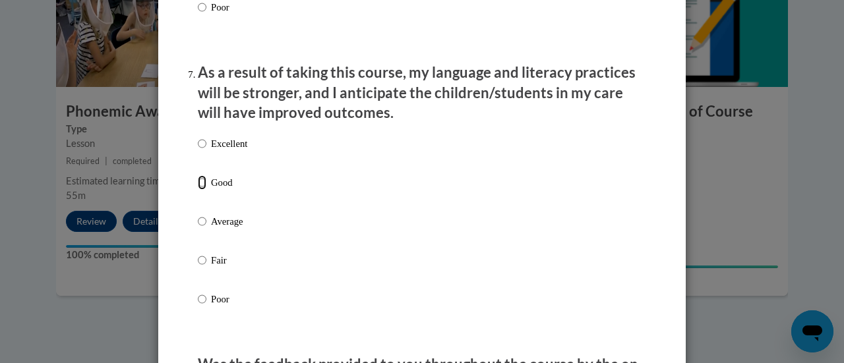
click at [198, 190] on input "Good" at bounding box center [202, 182] width 9 height 15
radio input "true"
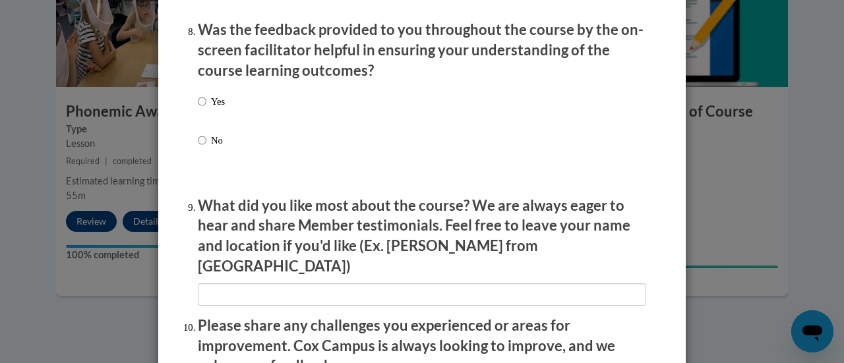
scroll to position [2048, 0]
click at [198, 109] on input "Yes" at bounding box center [202, 101] width 9 height 15
radio input "true"
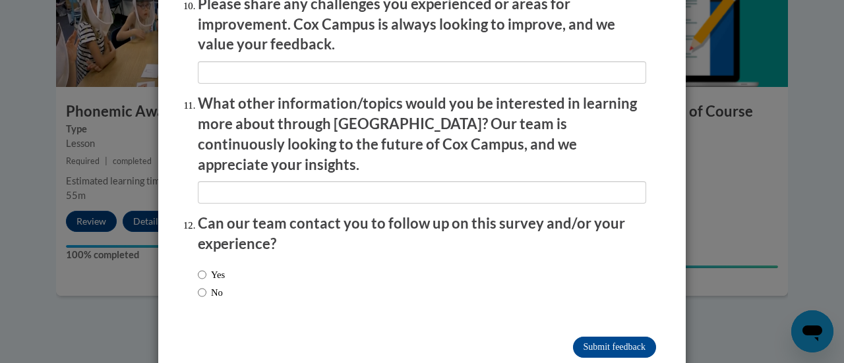
scroll to position [2371, 0]
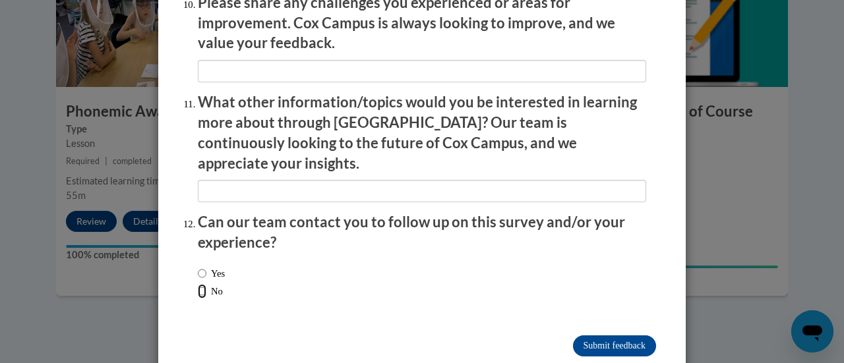
click at [198, 284] on input "No" at bounding box center [202, 291] width 9 height 15
radio input "true"
click at [609, 336] on input "Submit feedback" at bounding box center [614, 346] width 83 height 21
